Goal: Transaction & Acquisition: Purchase product/service

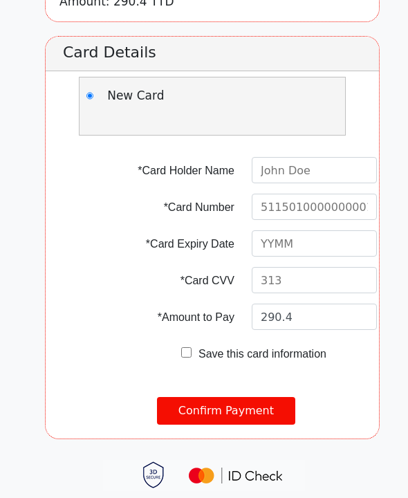
scroll to position [289, 0]
click at [328, 157] on input "text" at bounding box center [314, 170] width 125 height 26
type input "[PERSON_NAME]"
click at [311, 194] on input "text" at bounding box center [314, 207] width 125 height 26
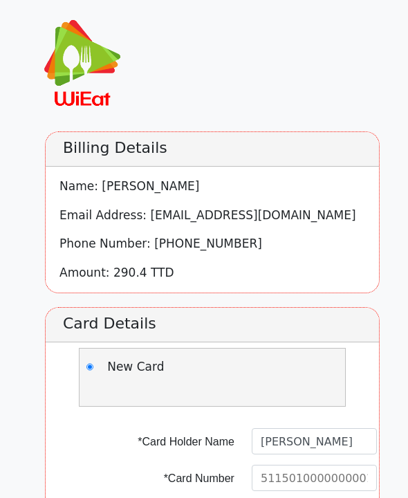
scroll to position [0, 0]
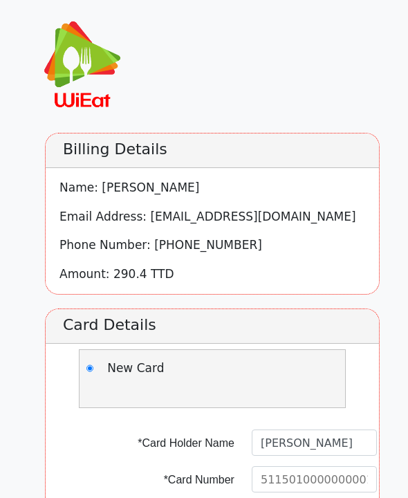
click at [256, 226] on div "Name: [PERSON_NAME] Email Address: [EMAIL_ADDRESS][DOMAIN_NAME] Phone Number: […" at bounding box center [213, 231] width 334 height 104
click at [235, 200] on div "Name: [PERSON_NAME] Email Address: [EMAIL_ADDRESS][DOMAIN_NAME] Phone Number: […" at bounding box center [213, 231] width 334 height 104
click at [242, 143] on h2 "Billing Details" at bounding box center [213, 151] width 334 height 35
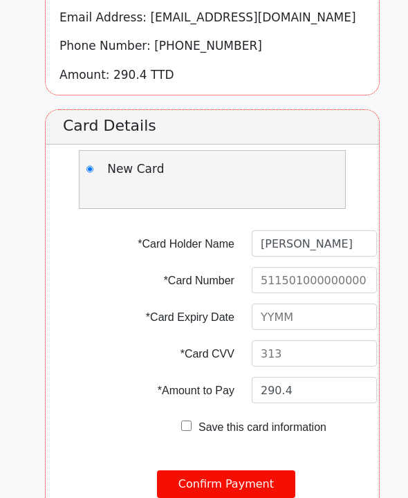
scroll to position [208, 0]
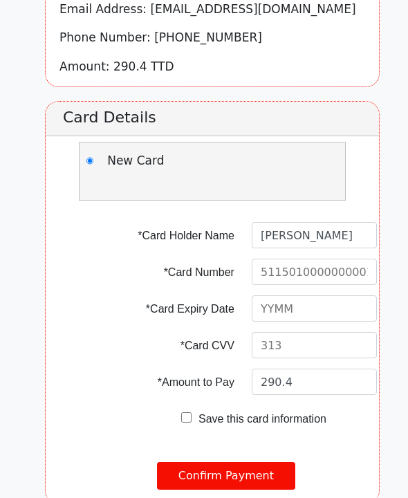
click at [329, 261] on input "text" at bounding box center [314, 272] width 125 height 26
click at [355, 489] on form "*Card Holder Name [PERSON_NAME] *Card Number *Card Expiry Date *Card CVV *Amoun…" at bounding box center [226, 351] width 306 height 278
click at [327, 271] on input "text" at bounding box center [314, 272] width 125 height 26
type input "[CREDIT_CARD_NUMBER]"
click at [335, 311] on input "text" at bounding box center [314, 309] width 125 height 26
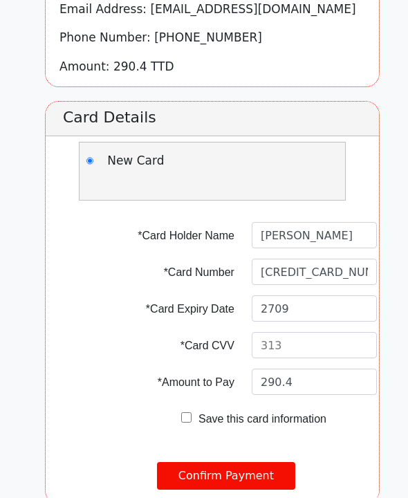
type input "2709"
click at [334, 341] on input "text" at bounding box center [314, 345] width 125 height 26
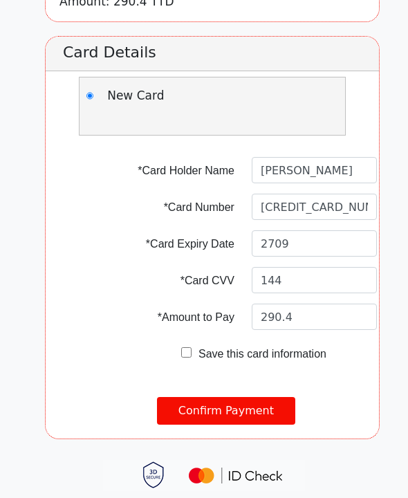
scroll to position [277, 0]
type input "144"
click at [245, 425] on input "Confirm Payment" at bounding box center [226, 411] width 138 height 28
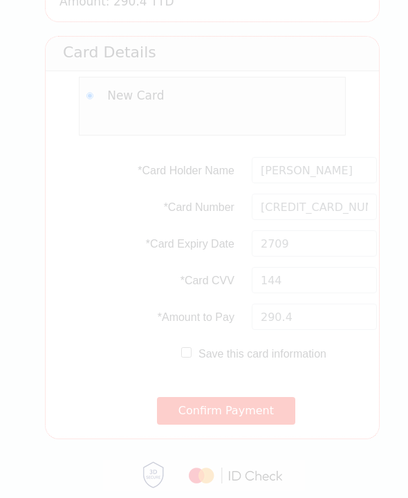
scroll to position [0, 0]
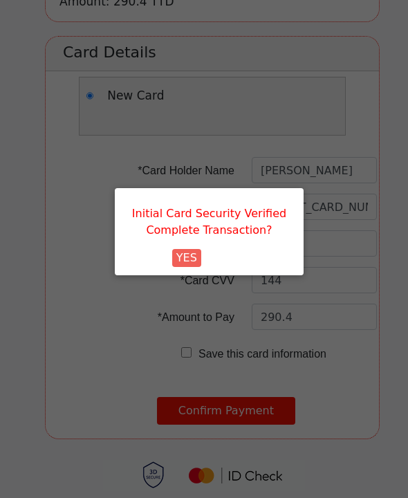
click at [198, 256] on button "YES" at bounding box center [186, 258] width 29 height 18
